Goal: Information Seeking & Learning: Learn about a topic

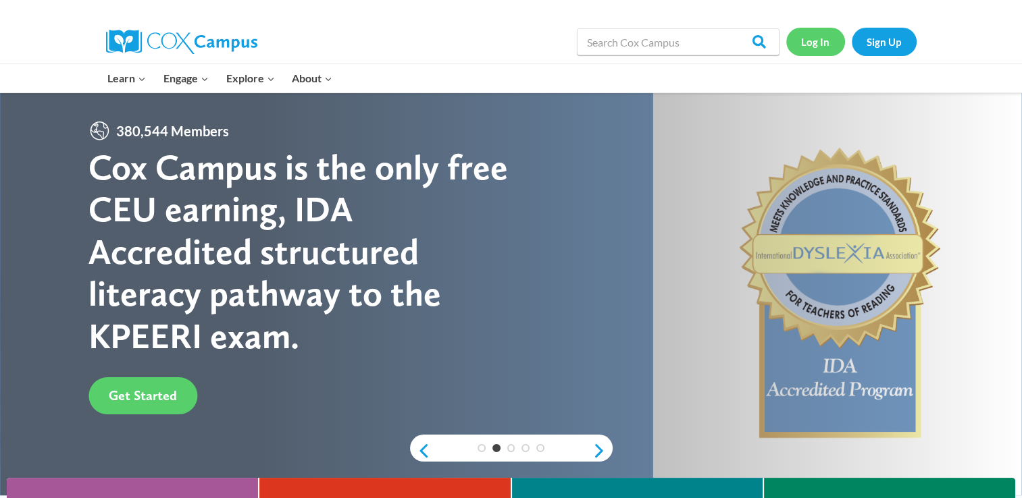
click at [805, 45] on link "Log In" at bounding box center [815, 42] width 59 height 28
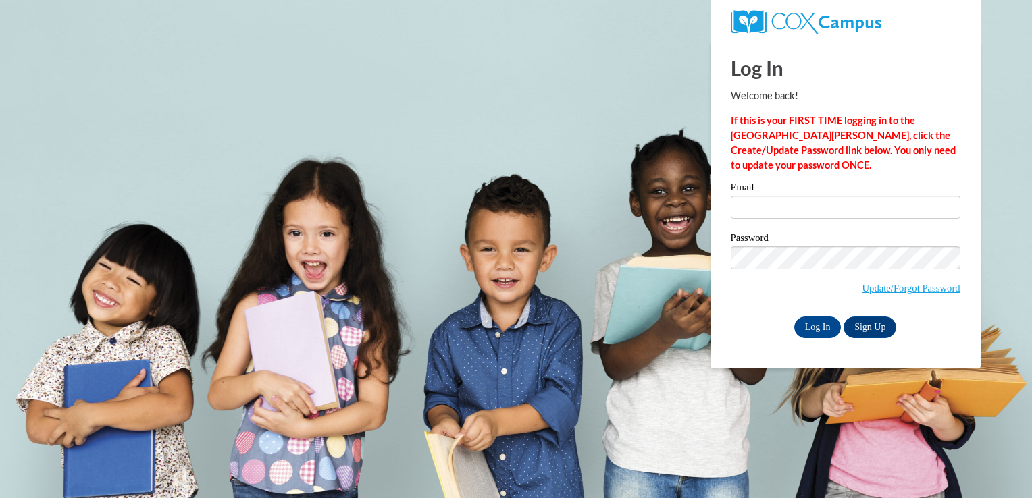
click at [749, 219] on div "Email" at bounding box center [846, 205] width 230 height 47
click at [751, 202] on input "Email" at bounding box center [846, 207] width 230 height 23
type input "cnielsen@eastersealsia.org"
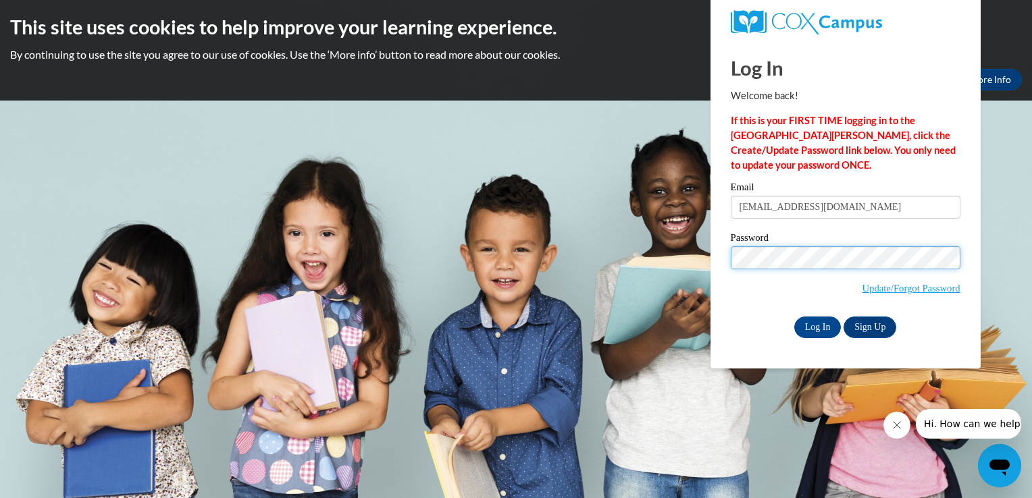
click at [794, 317] on input "Log In" at bounding box center [817, 328] width 47 height 22
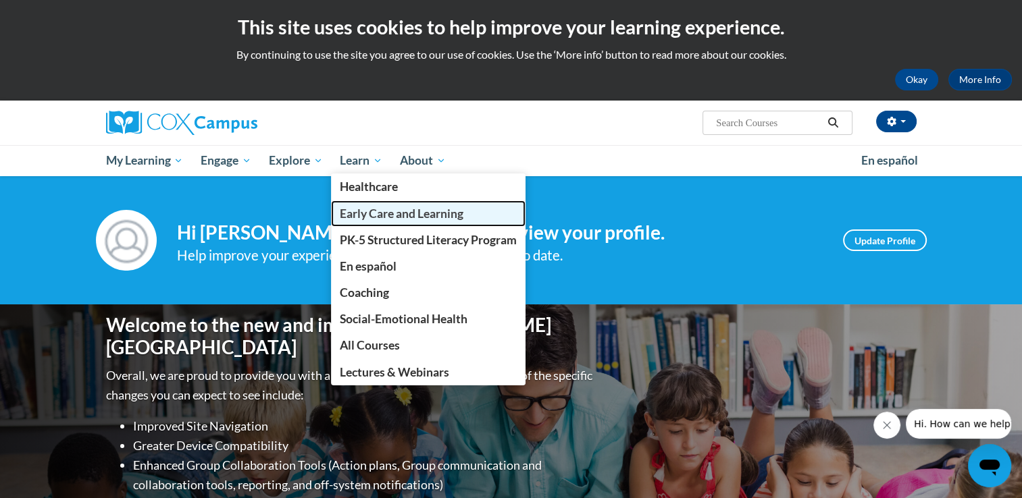
click at [381, 212] on span "Early Care and Learning" at bounding box center [402, 214] width 124 height 14
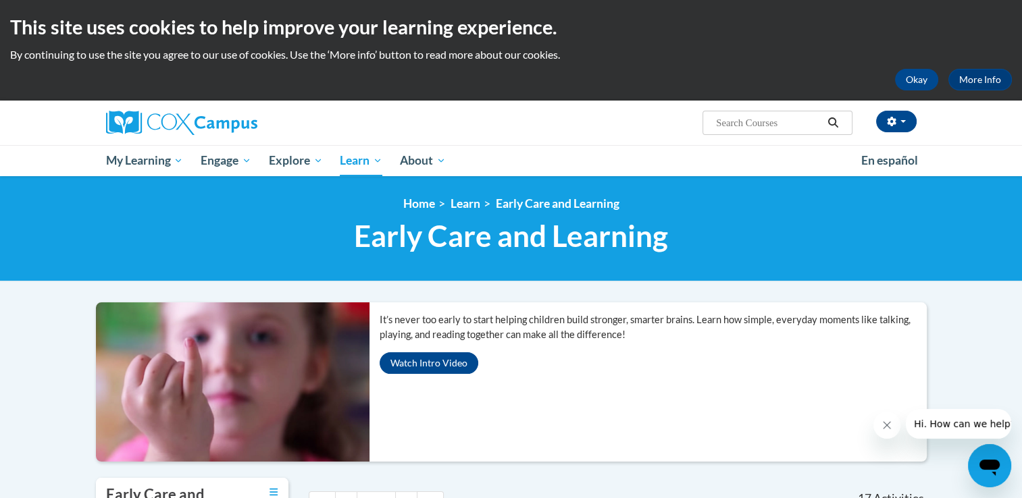
scroll to position [16, 0]
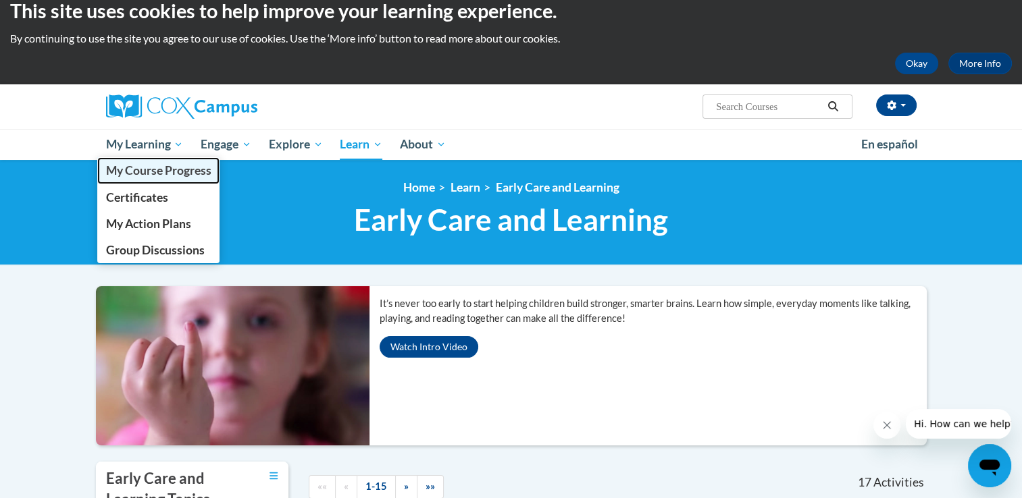
click at [124, 180] on link "My Course Progress" at bounding box center [158, 170] width 123 height 26
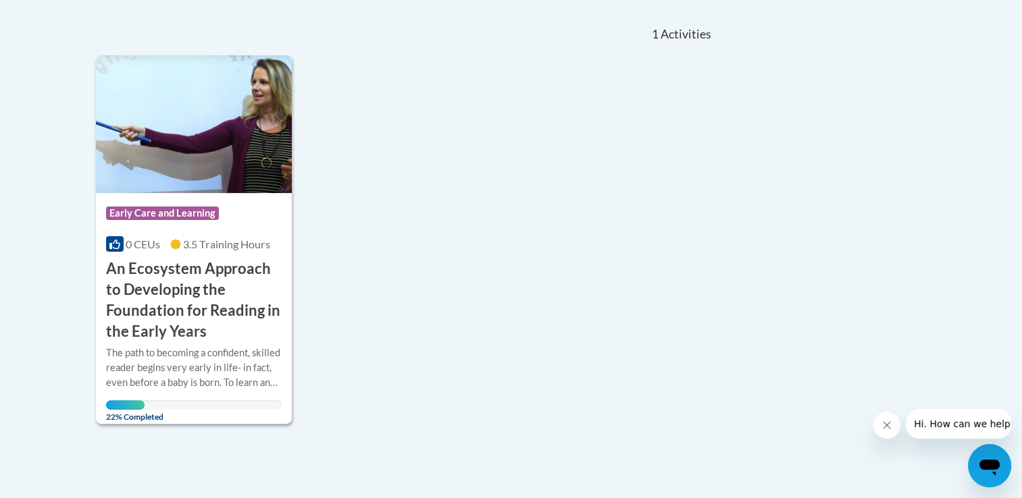
scroll to position [292, 0]
click at [243, 334] on h3 "An Ecosystem Approach to Developing the Foundation for Reading in the Early Yea…" at bounding box center [194, 299] width 176 height 83
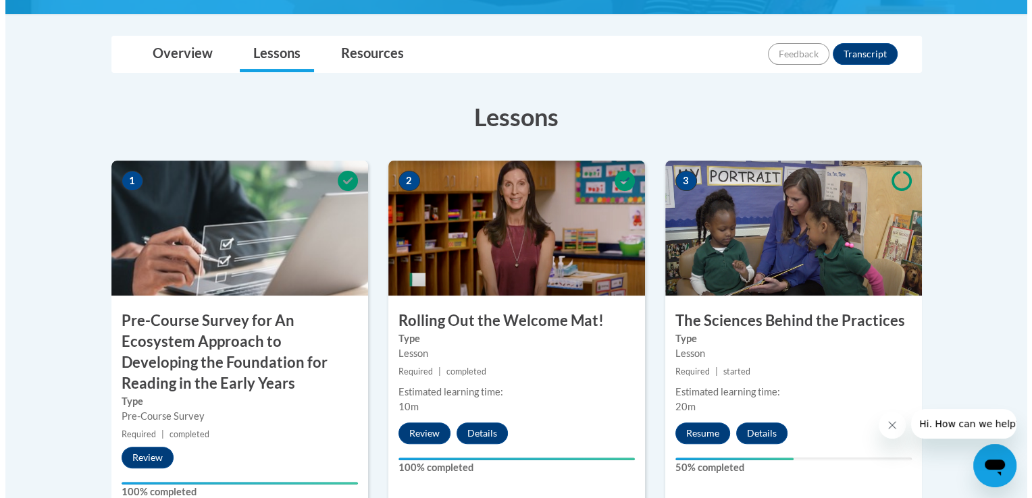
scroll to position [409, 0]
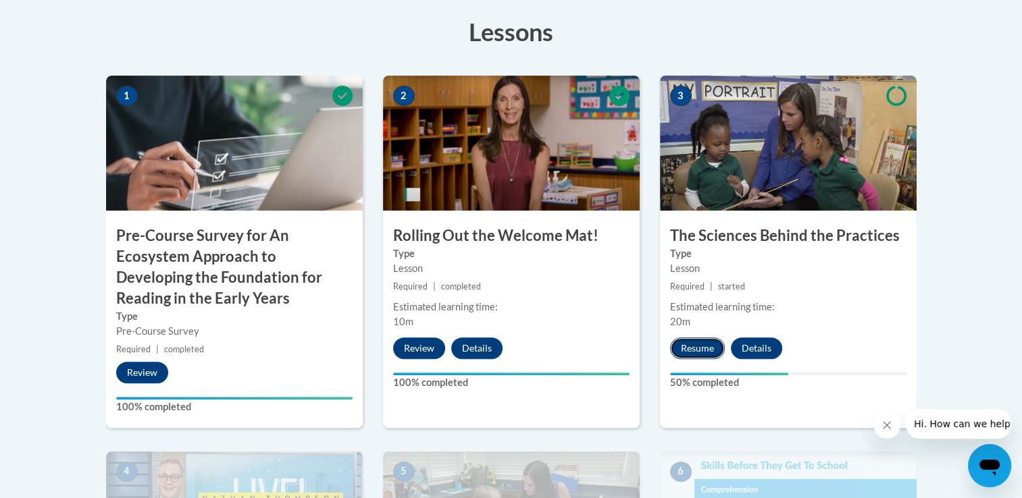
click at [686, 347] on button "Resume" at bounding box center [697, 349] width 55 height 22
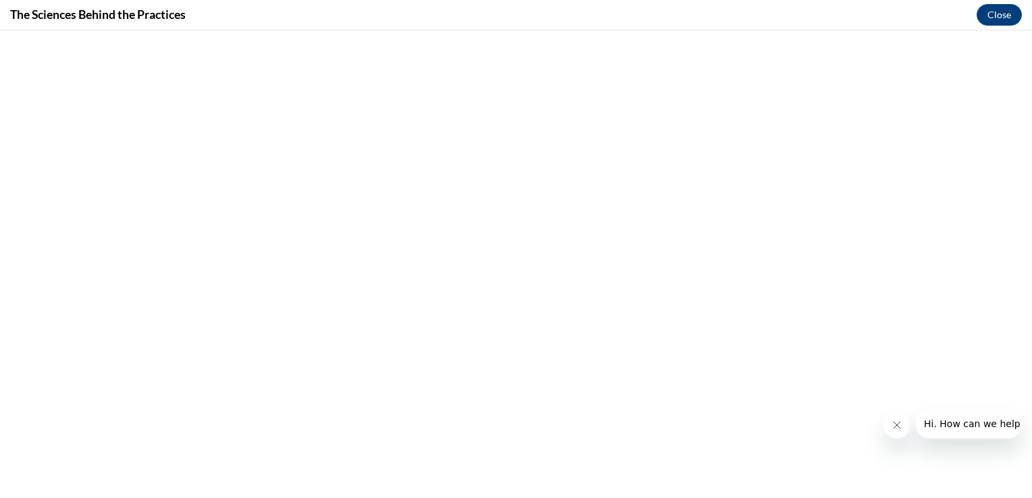
click at [889, 419] on button "Close message from company" at bounding box center [896, 425] width 27 height 27
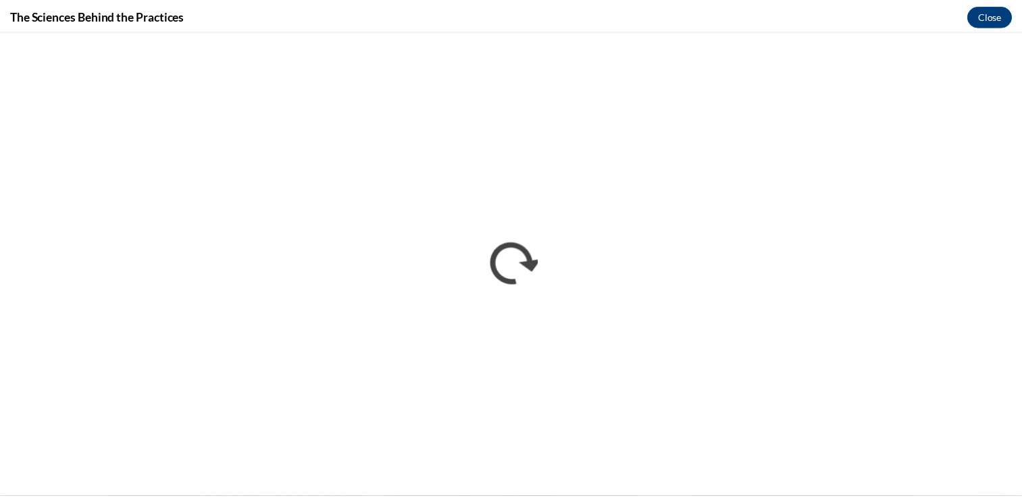
scroll to position [0, 0]
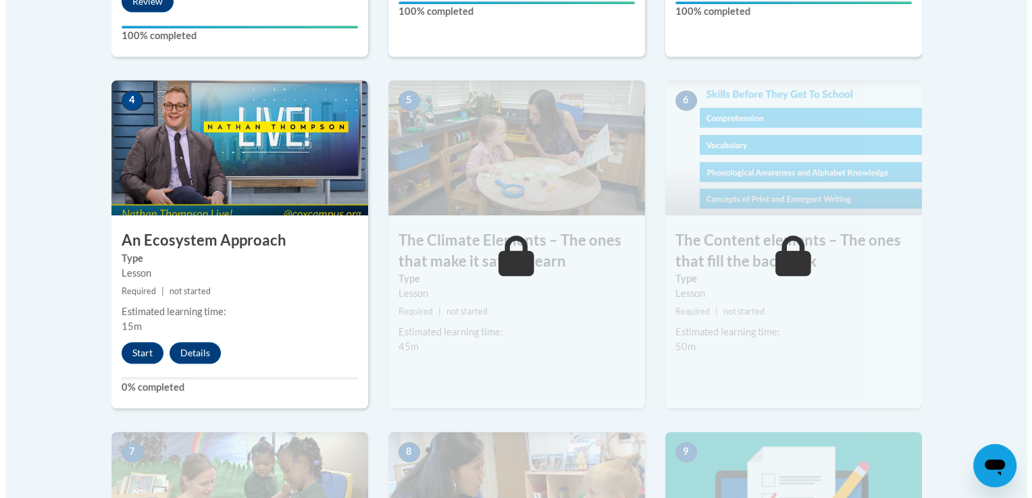
scroll to position [781, 0]
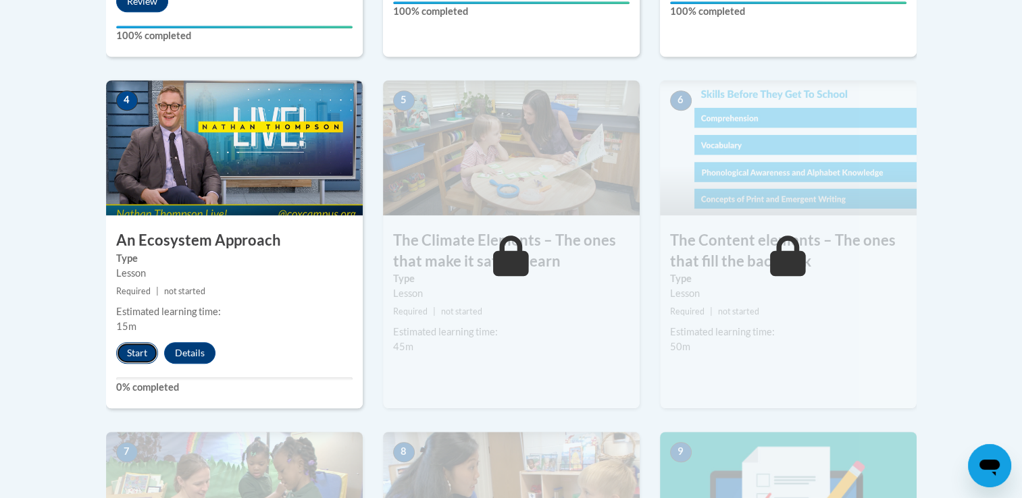
click at [124, 358] on button "Start" at bounding box center [137, 353] width 42 height 22
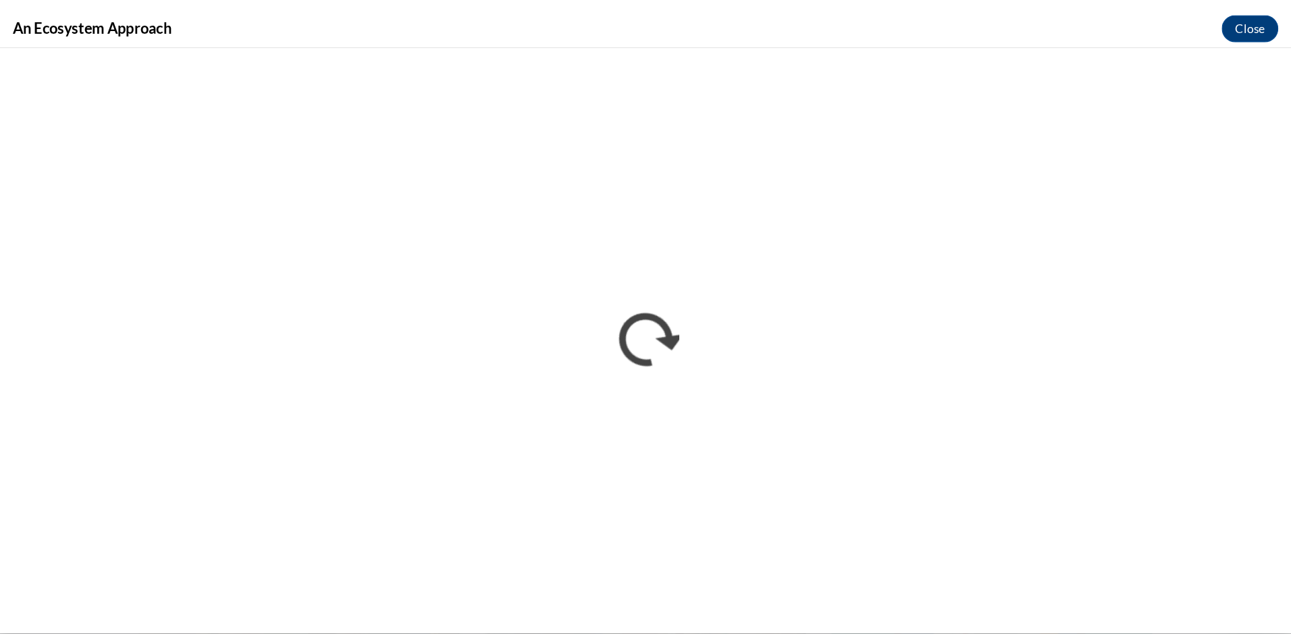
scroll to position [0, 0]
